Goal: Information Seeking & Learning: Check status

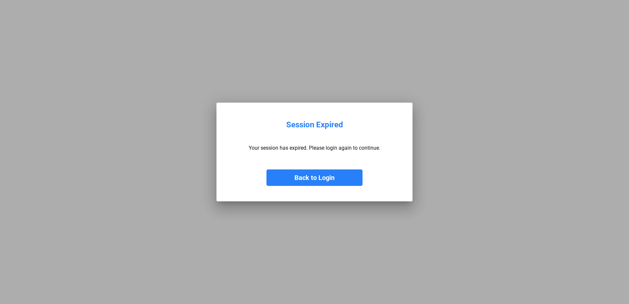
click at [618, 31] on div at bounding box center [314, 152] width 629 height 304
click at [323, 179] on button "Back to Login" at bounding box center [315, 177] width 96 height 16
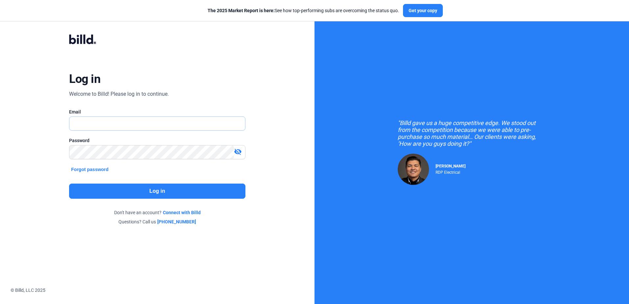
type input "[PERSON_NAME][EMAIL_ADDRESS][DOMAIN_NAME]"
click at [157, 190] on button "Log in" at bounding box center [157, 191] width 176 height 15
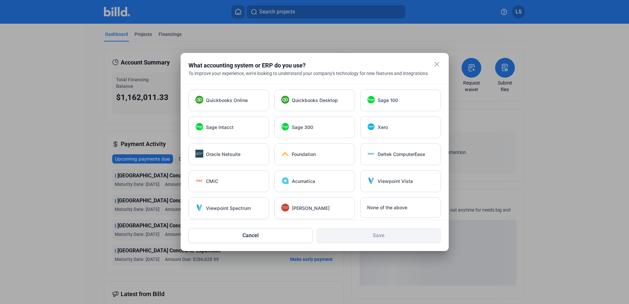
click at [434, 63] on mat-icon "close" at bounding box center [437, 64] width 8 height 8
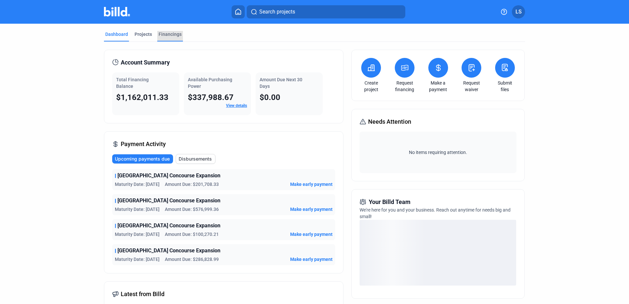
click at [171, 33] on div "Financings" at bounding box center [170, 34] width 23 height 7
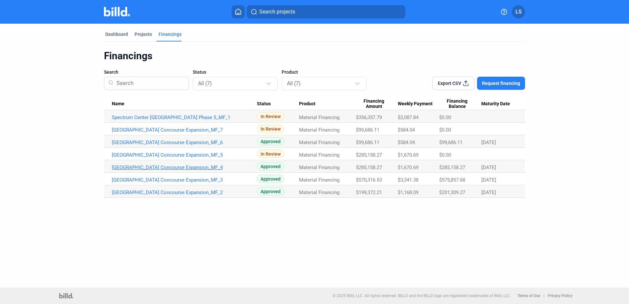
click at [213, 168] on link "Myrtle Beach Airport Concourse Expansion_MF_4" at bounding box center [184, 168] width 145 height 6
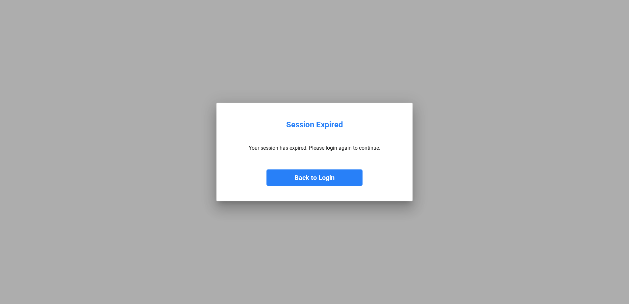
click at [316, 180] on button "Back to Login" at bounding box center [315, 177] width 96 height 16
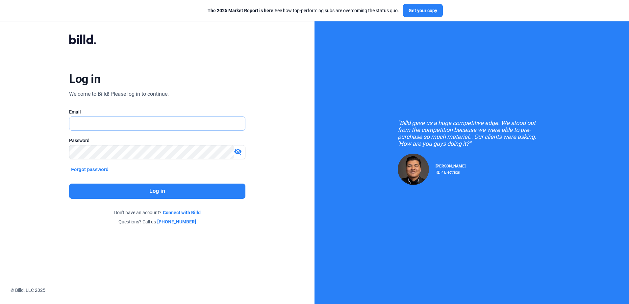
type input "[PERSON_NAME][EMAIL_ADDRESS][DOMAIN_NAME]"
click at [159, 192] on button "Log in" at bounding box center [157, 191] width 176 height 15
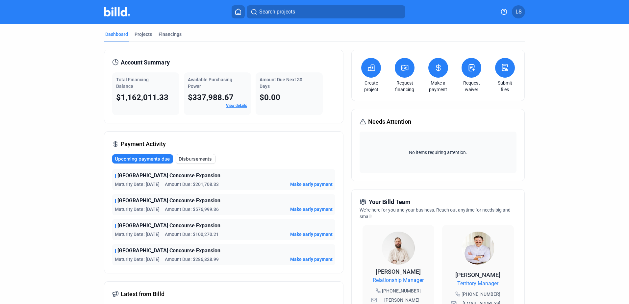
click at [242, 103] on div "$337,988.67 View details" at bounding box center [217, 100] width 59 height 16
click at [241, 104] on link "View details" at bounding box center [236, 105] width 21 height 5
